Goal: Task Accomplishment & Management: Use online tool/utility

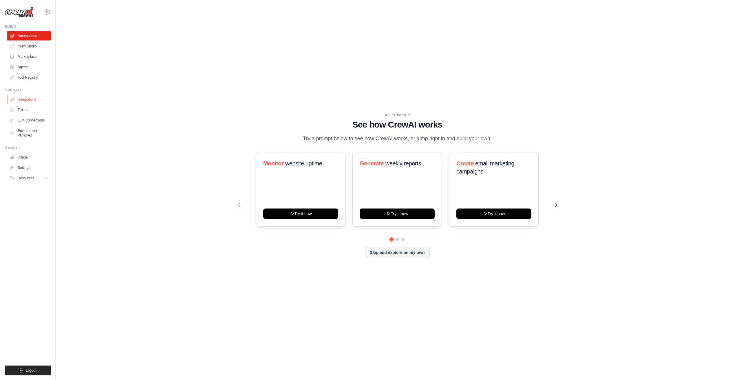
click at [28, 96] on link "Integrations" at bounding box center [30, 99] width 44 height 9
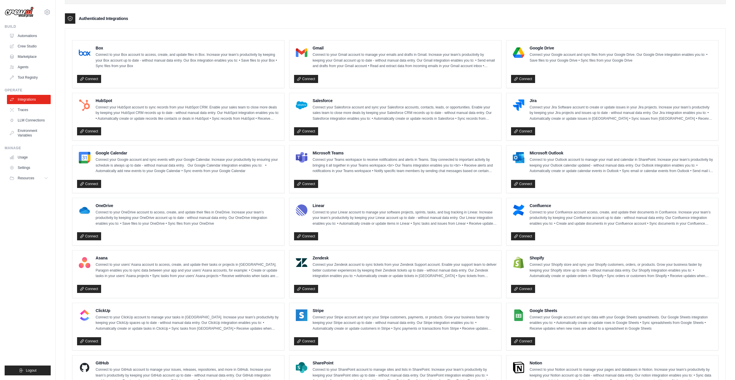
scroll to position [135, 0]
click at [105, 259] on h4 "Asana" at bounding box center [188, 258] width 184 height 6
click at [120, 261] on div "Asana Connect to your users’ Asana account to access, create, and update their …" at bounding box center [188, 267] width 184 height 24
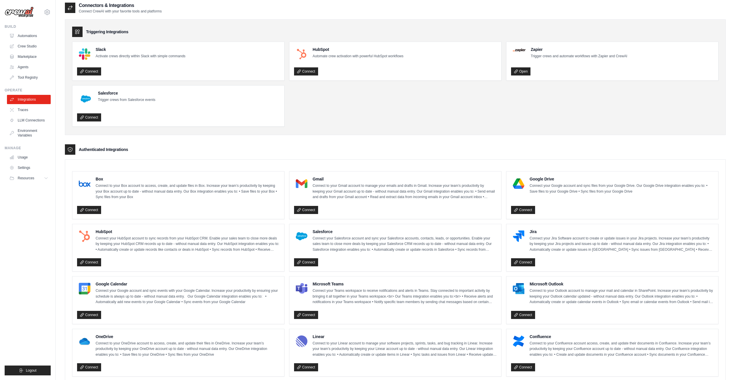
scroll to position [0, 0]
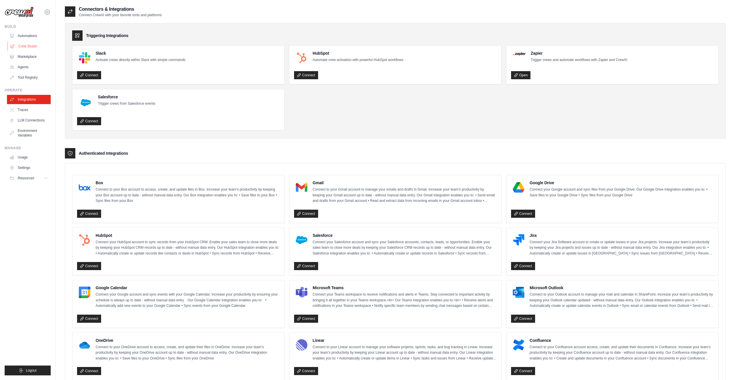
click at [28, 42] on link "Crew Studio" at bounding box center [30, 46] width 44 height 9
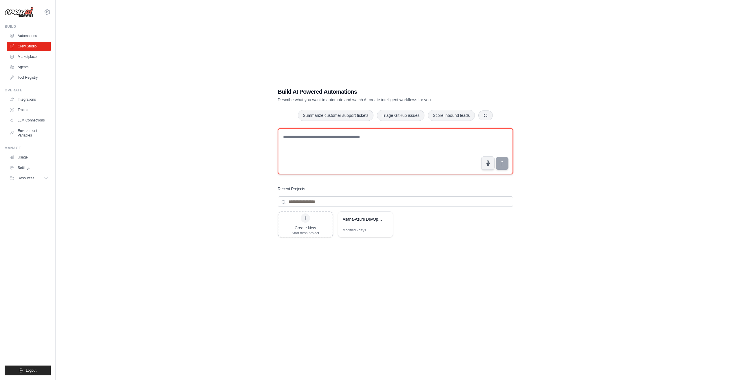
click at [323, 141] on textarea at bounding box center [395, 151] width 235 height 46
click at [360, 219] on div "Asana-Azure DevOps Task Synchronizer" at bounding box center [363, 220] width 40 height 6
click at [24, 177] on span "Resources" at bounding box center [26, 178] width 17 height 5
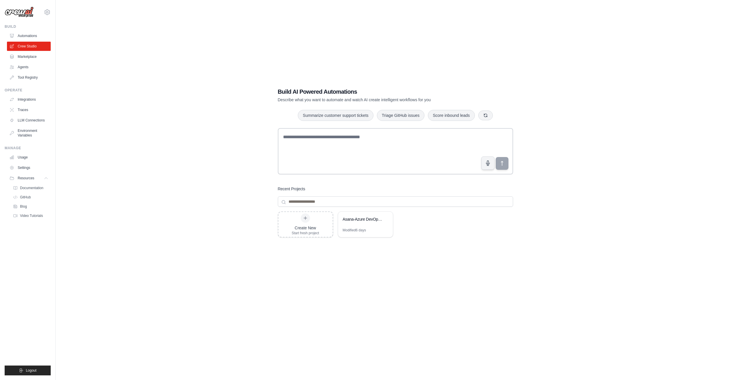
click at [23, 6] on div "nickshepard@quavermusic.com Settings" at bounding box center [28, 9] width 46 height 19
click at [24, 11] on img at bounding box center [19, 12] width 29 height 11
click at [30, 368] on button "Logout" at bounding box center [28, 371] width 46 height 10
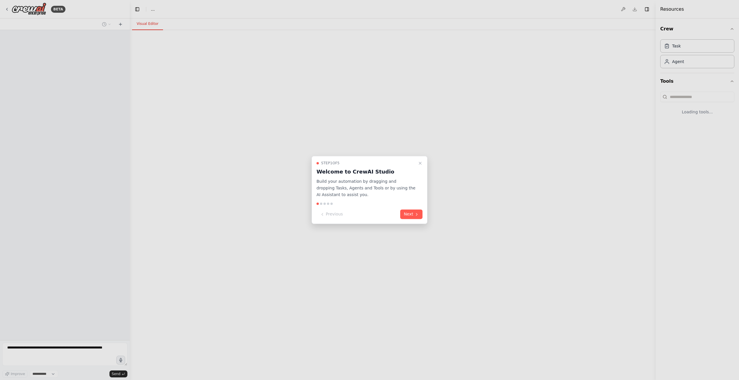
select select "****"
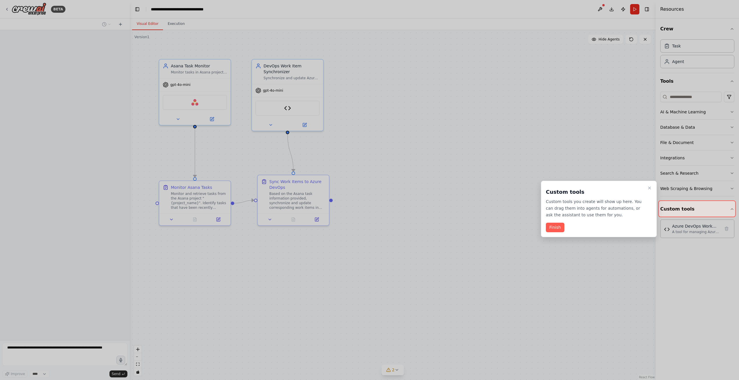
scroll to position [495, 0]
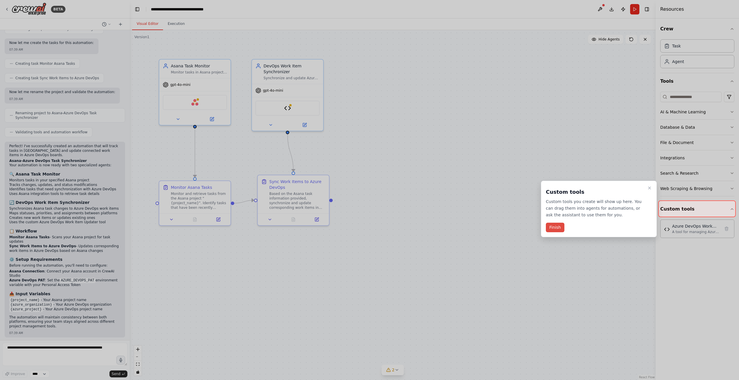
click at [559, 225] on button "Finish" at bounding box center [555, 228] width 19 height 10
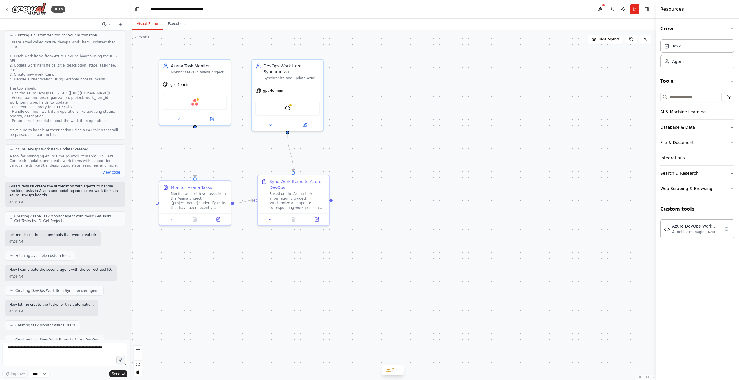
scroll to position [235, 0]
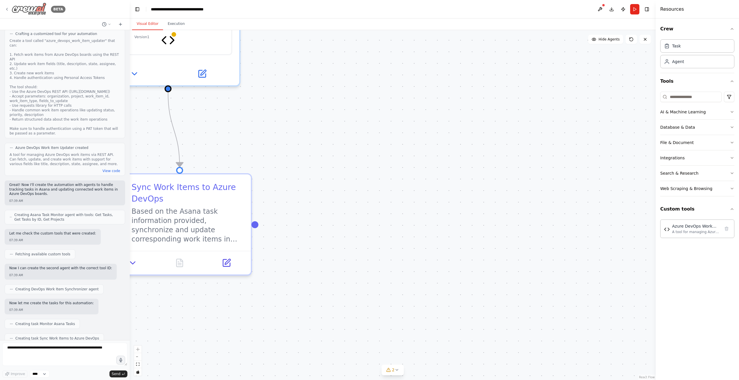
click at [29, 12] on img at bounding box center [29, 9] width 35 height 13
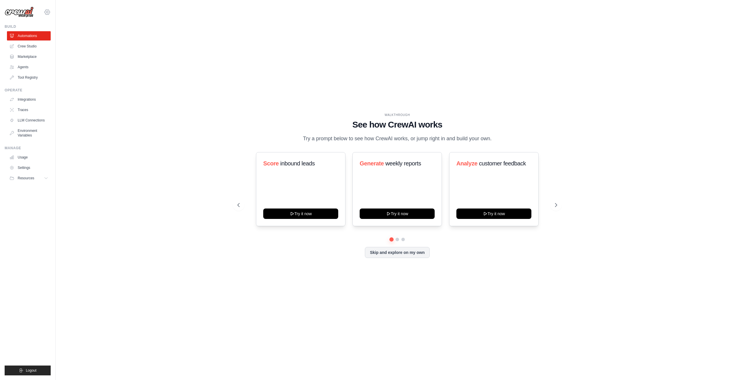
click at [48, 10] on icon at bounding box center [47, 12] width 7 height 7
click at [44, 41] on link "Settings" at bounding box center [47, 39] width 51 height 10
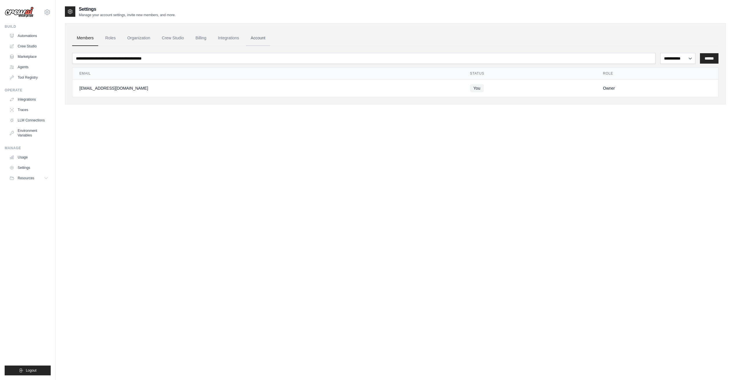
click at [256, 36] on link "Account" at bounding box center [258, 38] width 24 height 16
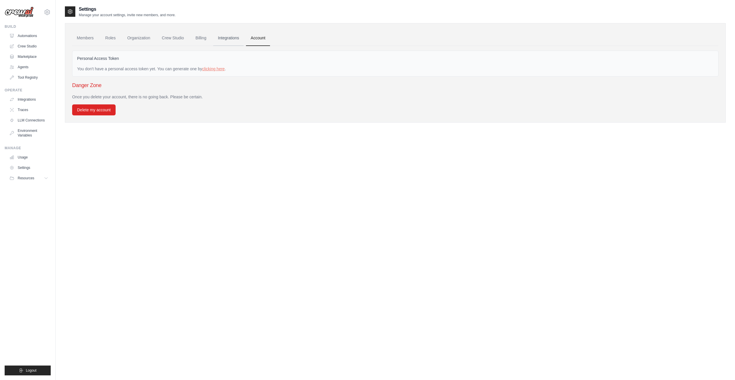
click at [235, 37] on link "Integrations" at bounding box center [228, 38] width 30 height 16
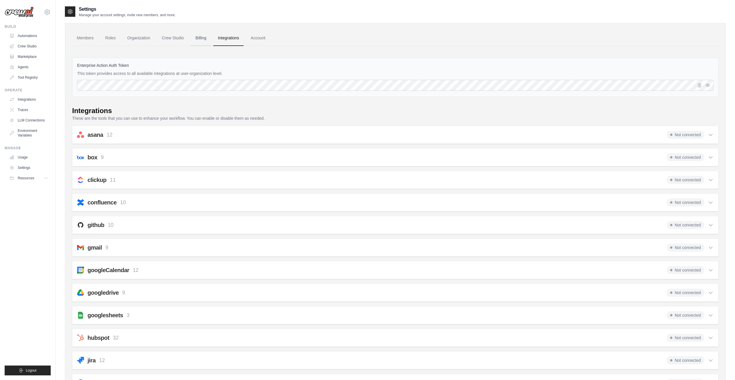
click at [204, 37] on link "Billing" at bounding box center [201, 38] width 20 height 16
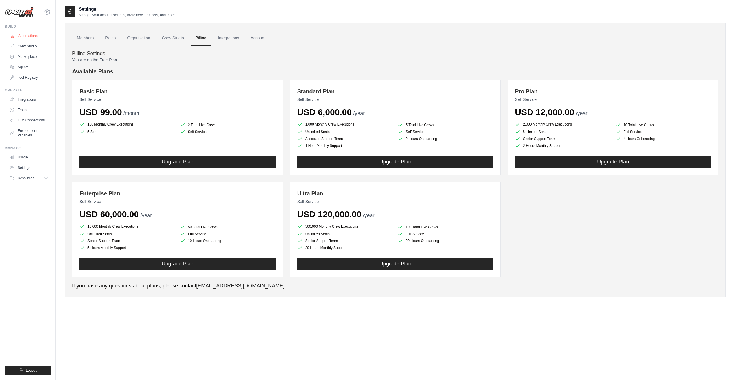
click at [31, 37] on link "Automations" at bounding box center [30, 35] width 44 height 9
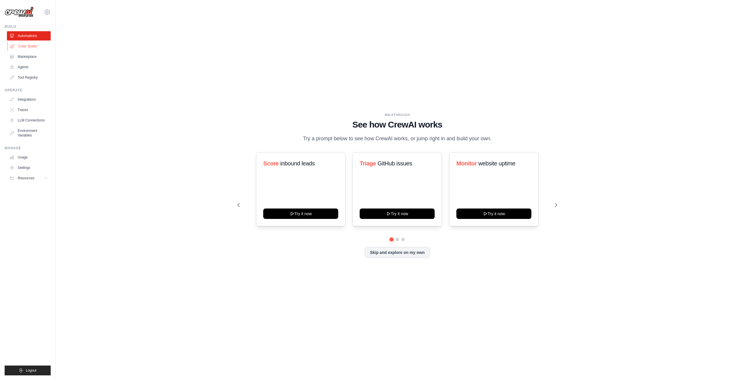
click at [31, 47] on link "Crew Studio" at bounding box center [30, 46] width 44 height 9
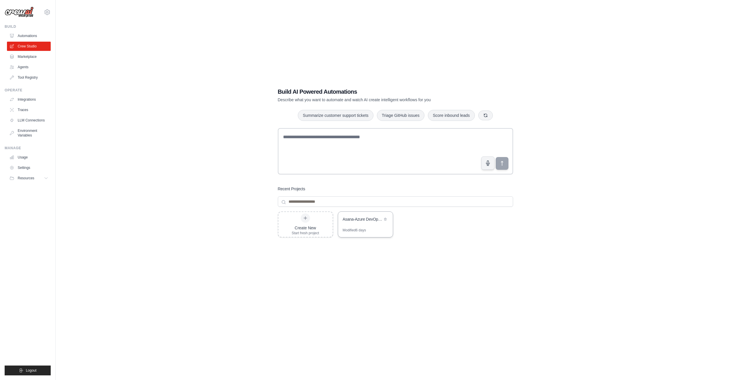
click at [361, 218] on div "Asana-Azure DevOps Task Synchronizer" at bounding box center [363, 220] width 40 height 6
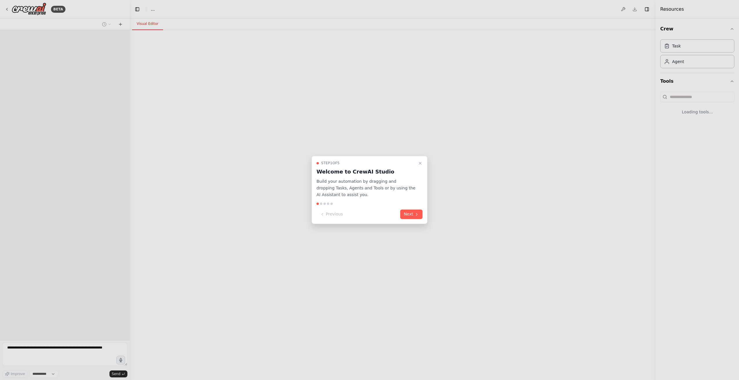
select select "****"
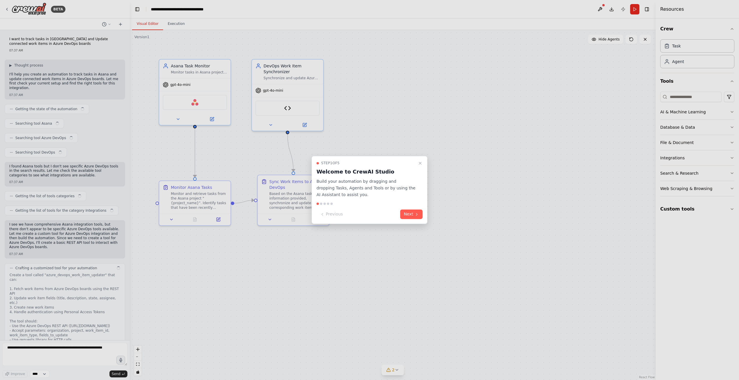
scroll to position [495, 0]
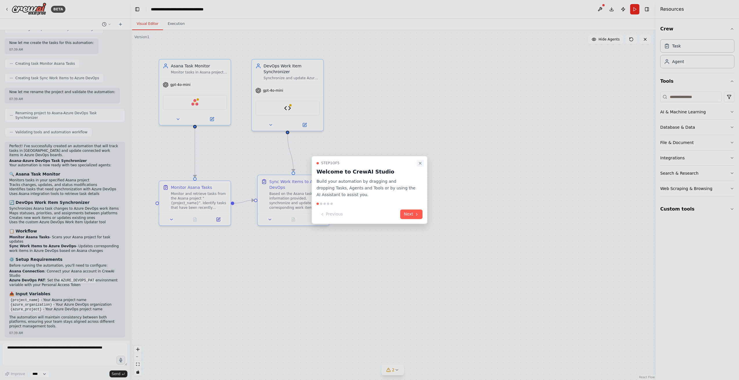
click at [422, 164] on icon "Close walkthrough" at bounding box center [420, 163] width 5 height 5
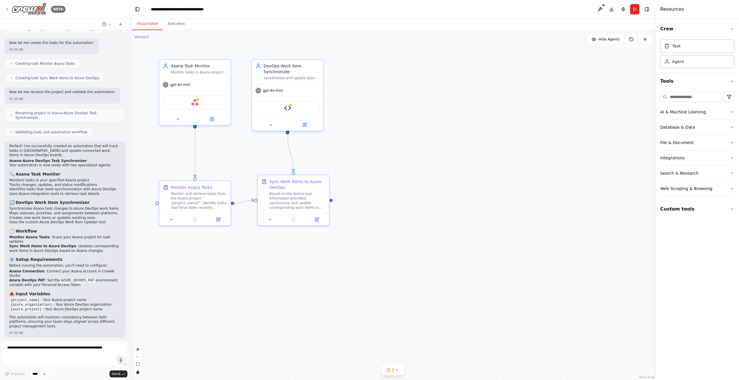
click at [7, 9] on icon at bounding box center [6, 9] width 1 height 2
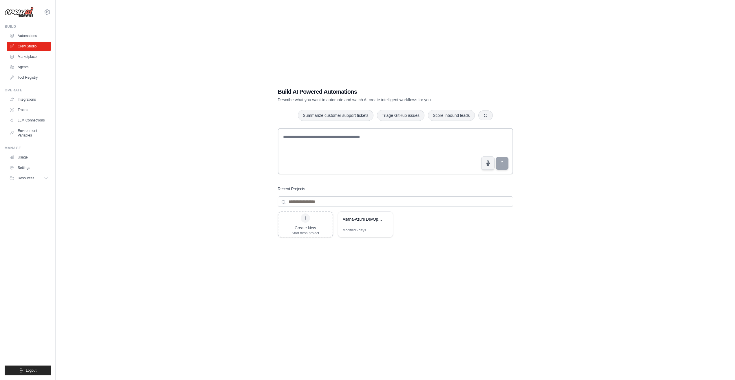
click at [9, 10] on img at bounding box center [19, 12] width 29 height 11
click at [15, 11] on img at bounding box center [19, 12] width 29 height 11
click at [25, 14] on img at bounding box center [19, 12] width 29 height 11
click at [24, 14] on img at bounding box center [19, 12] width 29 height 11
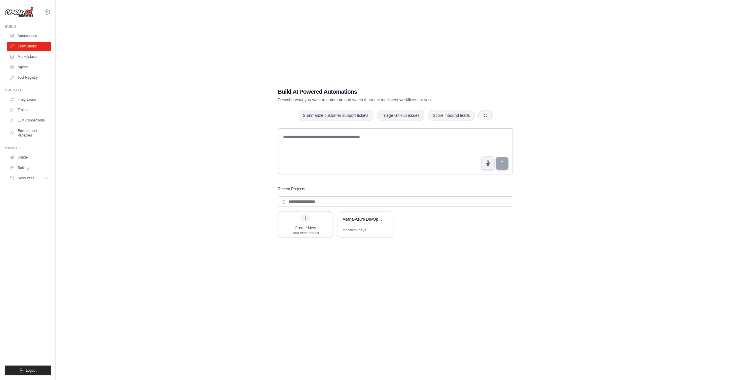
click at [230, 41] on div "Build AI Powered Automations Describe what you want to automate and watch AI cr…" at bounding box center [395, 196] width 660 height 380
click at [37, 34] on link "Automations" at bounding box center [30, 35] width 44 height 9
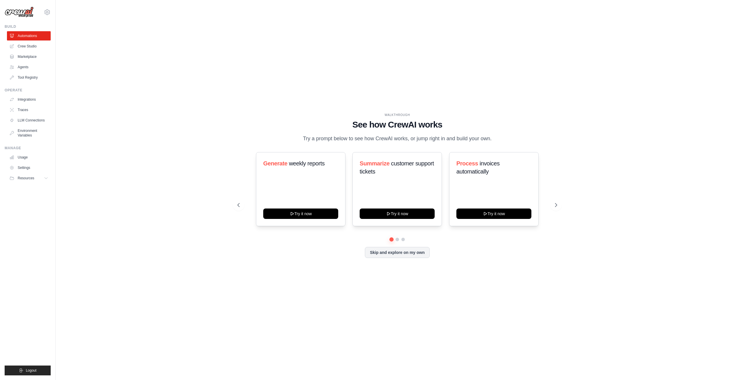
click at [594, 70] on div "WALKTHROUGH See how [PERSON_NAME] works Try a prompt below to see how [PERSON_N…" at bounding box center [397, 190] width 665 height 369
